Goal: Transaction & Acquisition: Download file/media

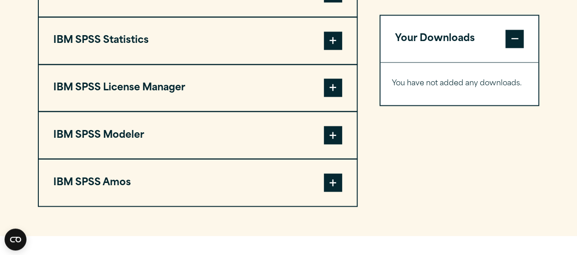
scroll to position [716, 0]
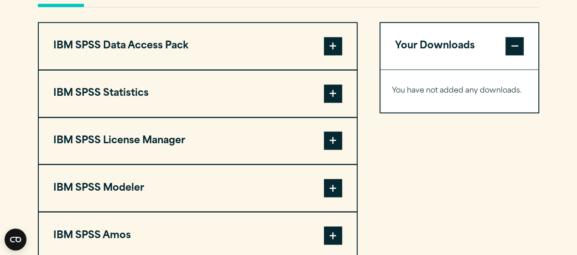
click at [340, 93] on span at bounding box center [333, 93] width 18 height 18
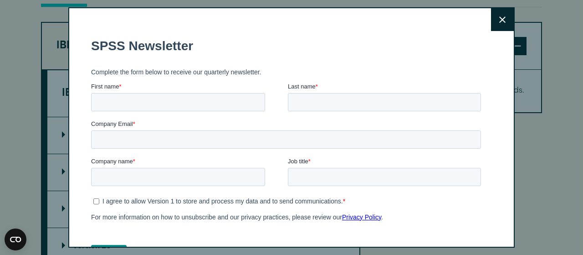
click at [493, 25] on button "Close" at bounding box center [502, 19] width 23 height 23
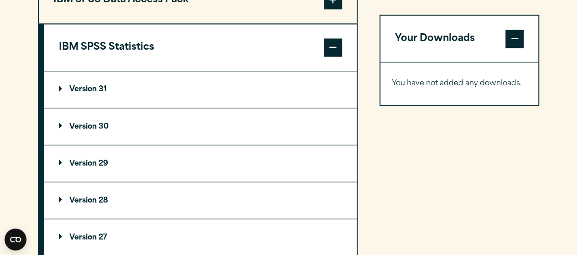
scroll to position [765, 0]
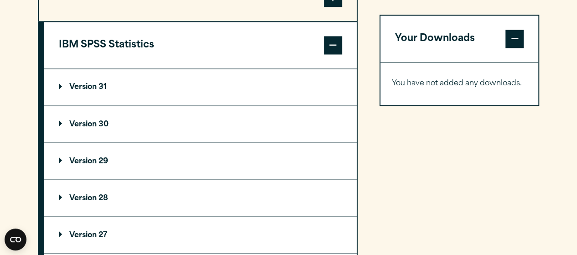
click at [97, 160] on p "Version 29" at bounding box center [83, 160] width 49 height 7
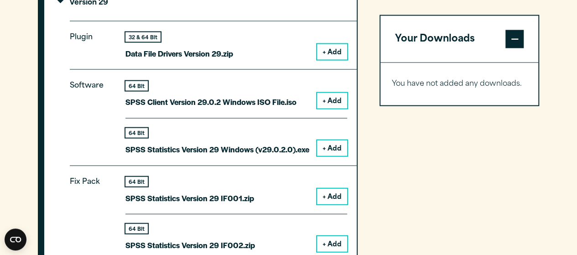
scroll to position [926, 0]
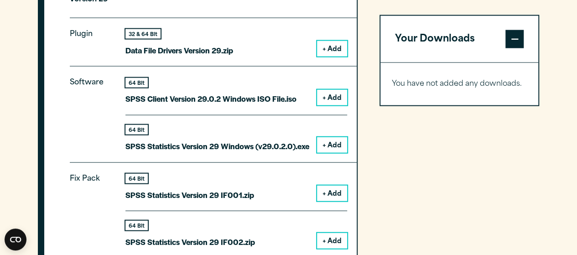
click at [333, 145] on button "+ Add" at bounding box center [332, 144] width 30 height 15
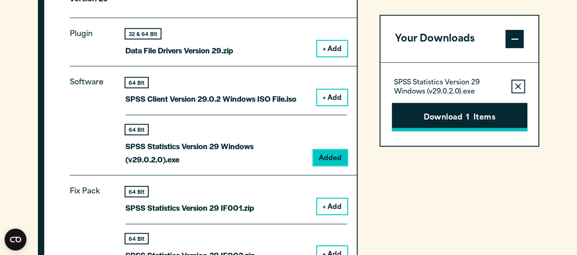
click at [465, 117] on button "Download 1 Items" at bounding box center [459, 117] width 135 height 28
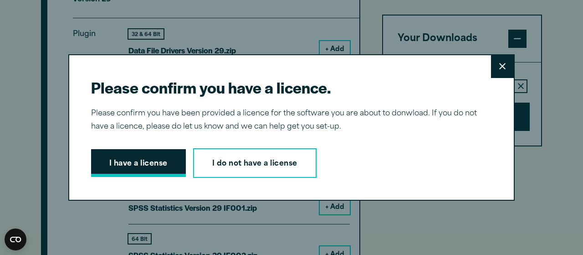
click at [150, 159] on button "I have a license" at bounding box center [138, 163] width 95 height 28
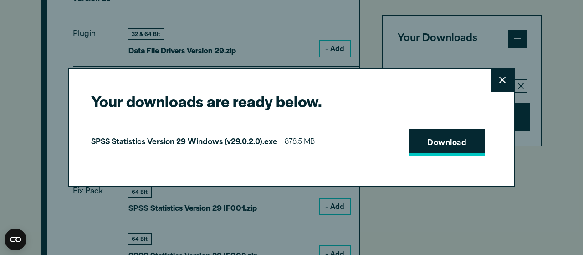
click at [447, 144] on link "Download" at bounding box center [447, 143] width 76 height 28
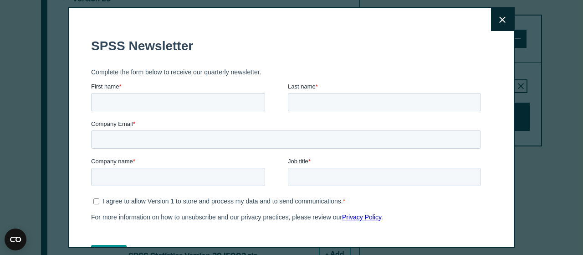
click at [500, 21] on icon at bounding box center [503, 19] width 6 height 6
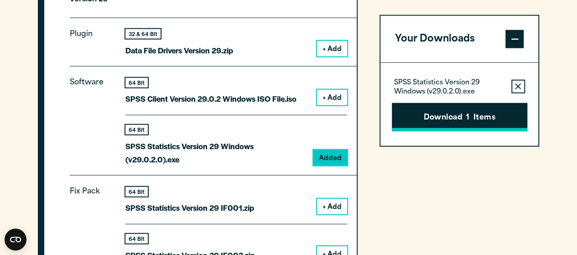
click at [467, 114] on span "1" at bounding box center [467, 118] width 3 height 12
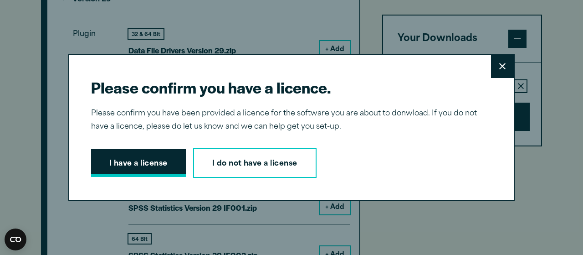
click at [137, 165] on button "I have a license" at bounding box center [138, 163] width 95 height 28
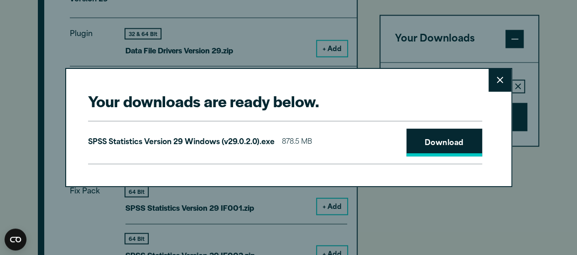
click at [425, 146] on link "Download" at bounding box center [444, 143] width 76 height 28
click at [447, 141] on link "Download" at bounding box center [444, 143] width 76 height 28
